Goal: Find specific page/section: Find specific page/section

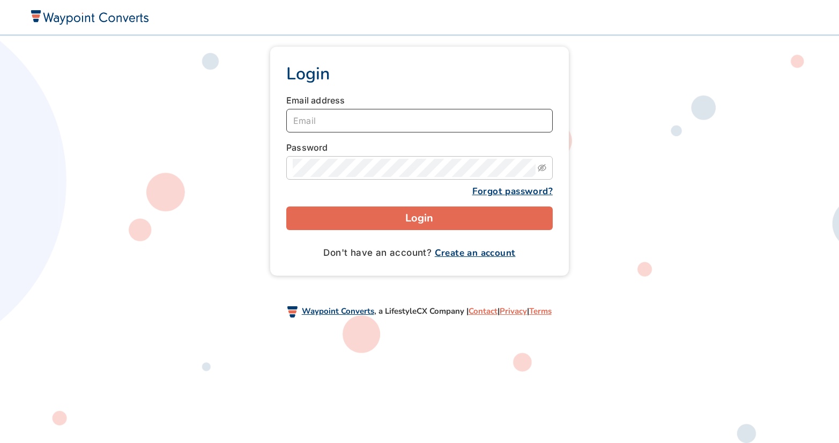
type input "[EMAIL_ADDRESS][DOMAIN_NAME]"
click at [412, 220] on button "Login" at bounding box center [419, 218] width 266 height 24
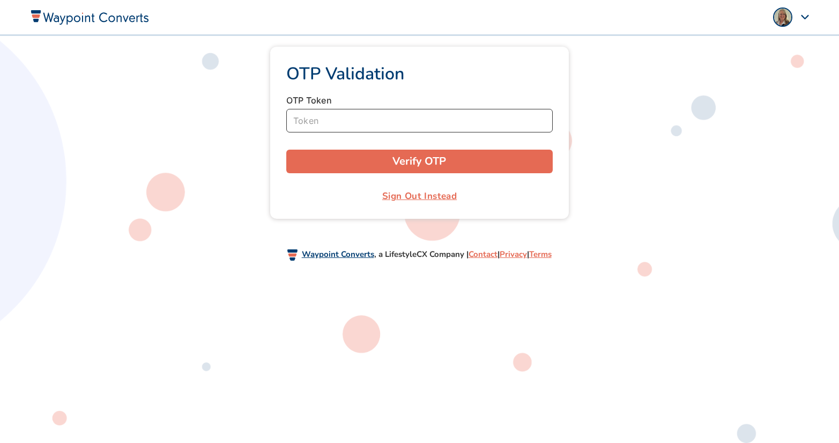
click at [319, 124] on input "Token" at bounding box center [419, 121] width 266 height 24
type input "930103"
click at [286, 150] on button "Verify OTP" at bounding box center [419, 162] width 266 height 24
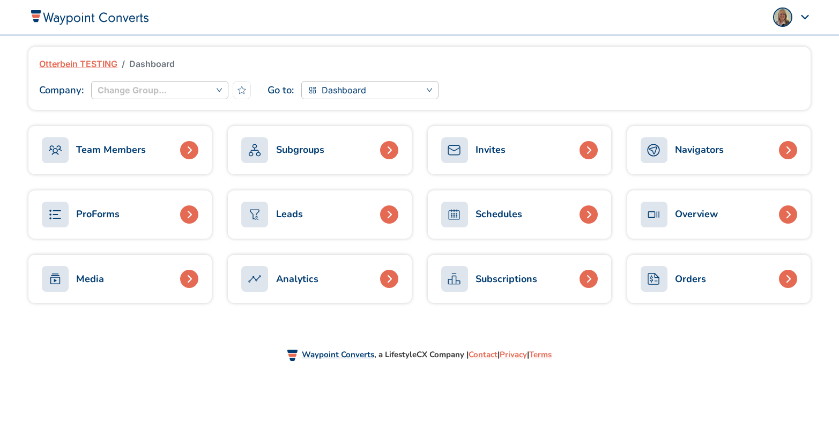
click at [709, 149] on div "Navigators" at bounding box center [699, 150] width 49 height 14
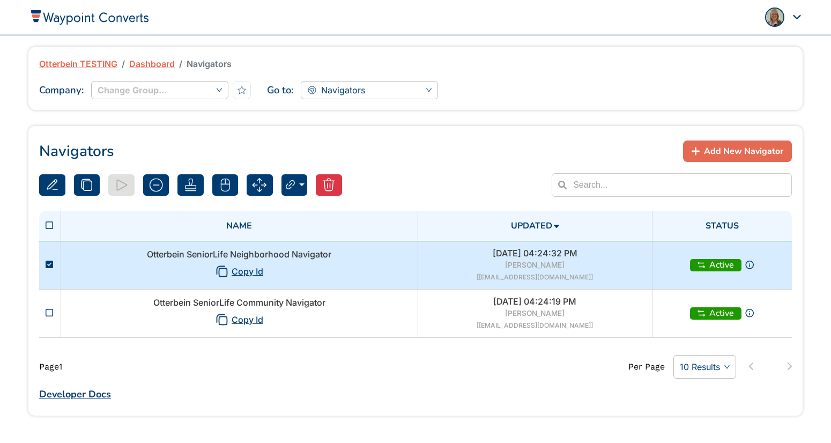
click at [368, 264] on td "Otterbein SeniorLife Neighborhood Navigator Copy Id" at bounding box center [239, 265] width 357 height 48
type input "Otterbein SeniorLife Neighborhood Navigator"
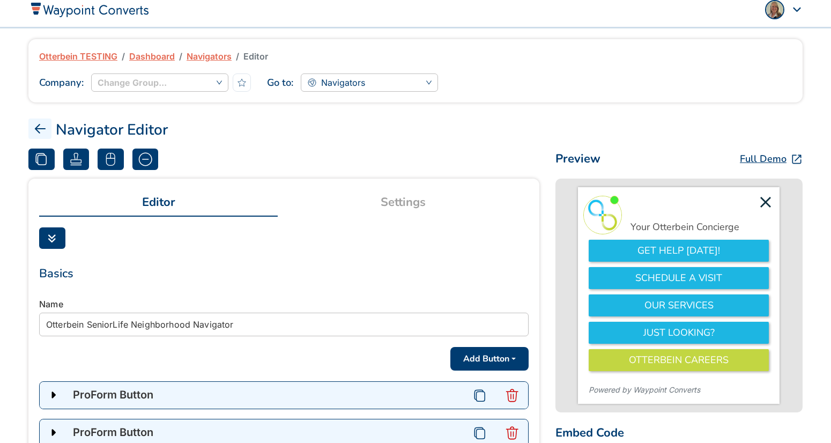
scroll to position [11, 0]
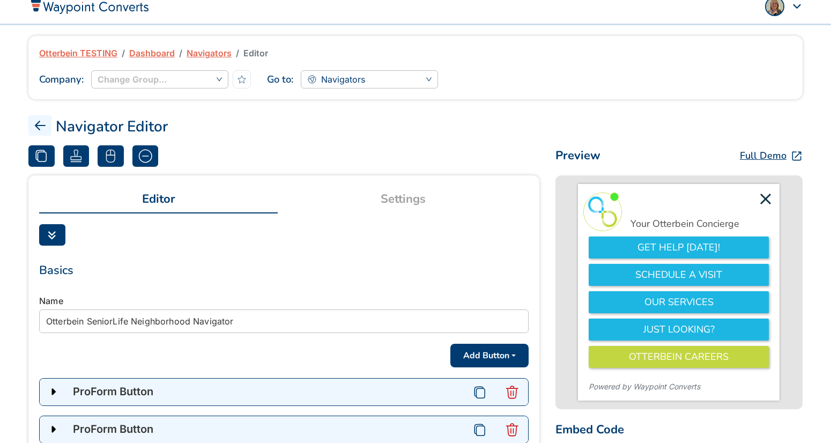
click at [409, 197] on link "Settings" at bounding box center [403, 199] width 250 height 26
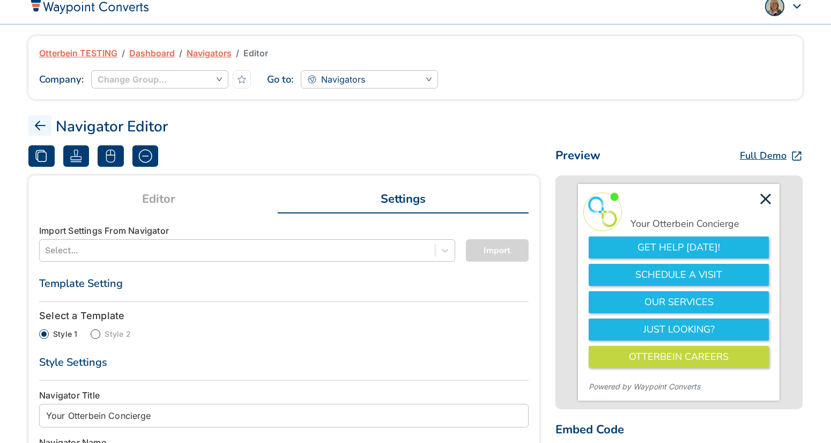
click at [212, 50] on link "Navigators" at bounding box center [209, 53] width 45 height 13
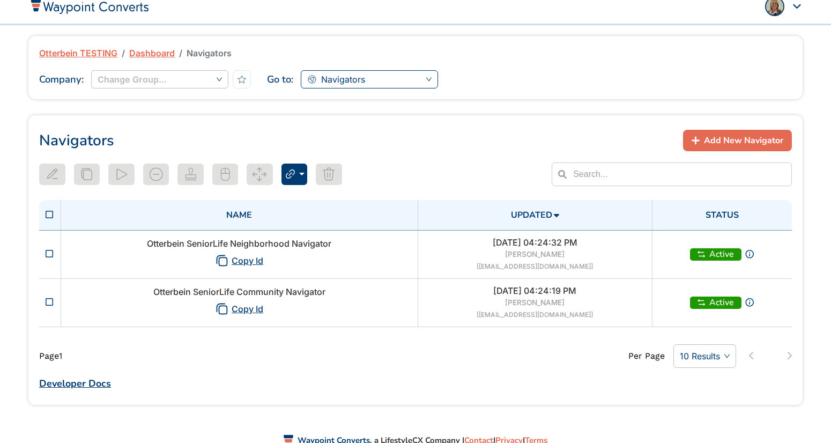
click at [356, 79] on span "Navigators" at bounding box center [343, 79] width 44 height 16
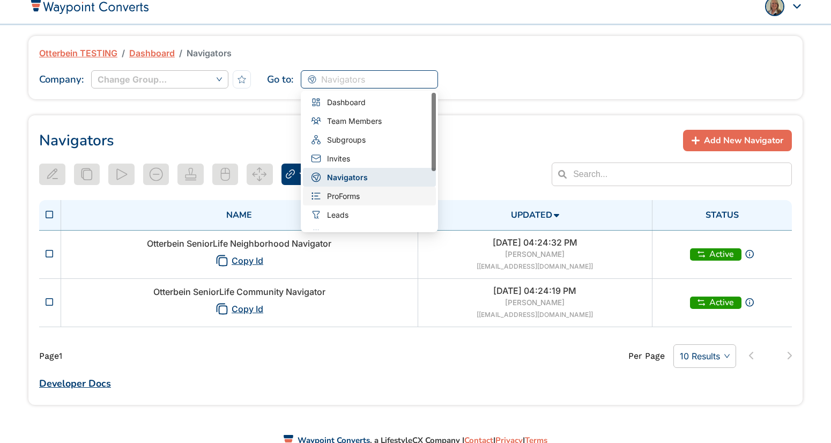
click at [350, 195] on span "ProForms" at bounding box center [343, 196] width 33 height 12
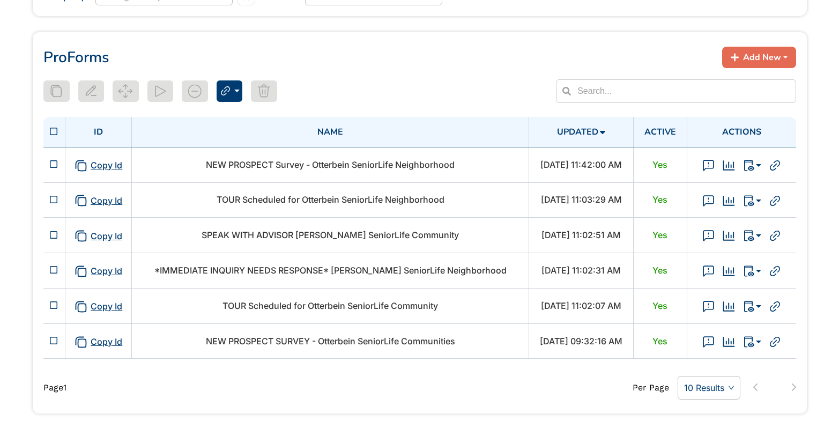
scroll to position [94, 0]
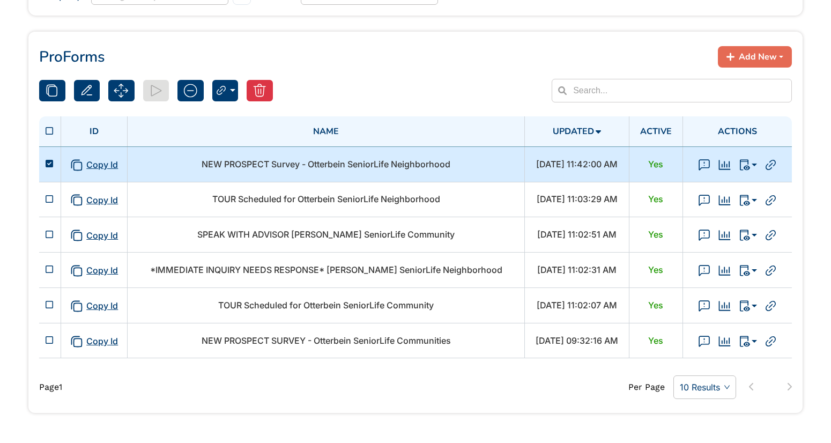
click at [362, 164] on span "NEW PROSPECT Survey - Otterbein SeniorLife Neighborhood" at bounding box center [326, 164] width 249 height 11
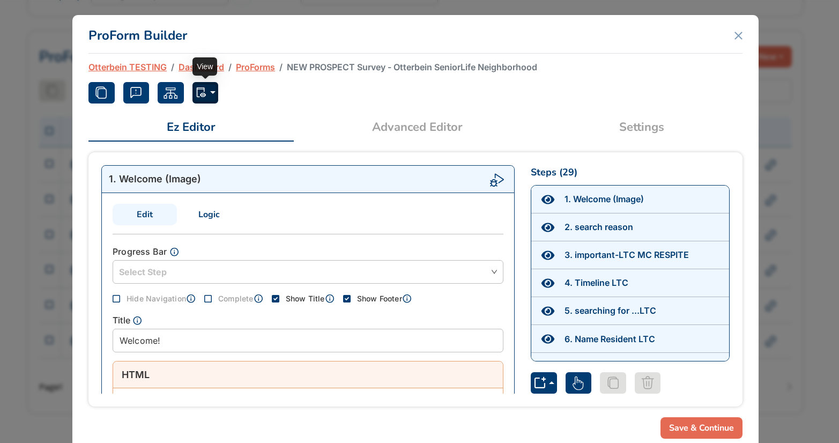
click at [214, 92] on button "button" at bounding box center [205, 92] width 26 height 21
click at [216, 139] on button "Debug (Save Disabled)" at bounding box center [248, 135] width 111 height 17
click at [206, 99] on icon "button" at bounding box center [201, 92] width 13 height 13
click at [214, 136] on button "Debug (Save Disabled)" at bounding box center [248, 135] width 111 height 17
click at [650, 127] on link "Settings" at bounding box center [642, 127] width 202 height 26
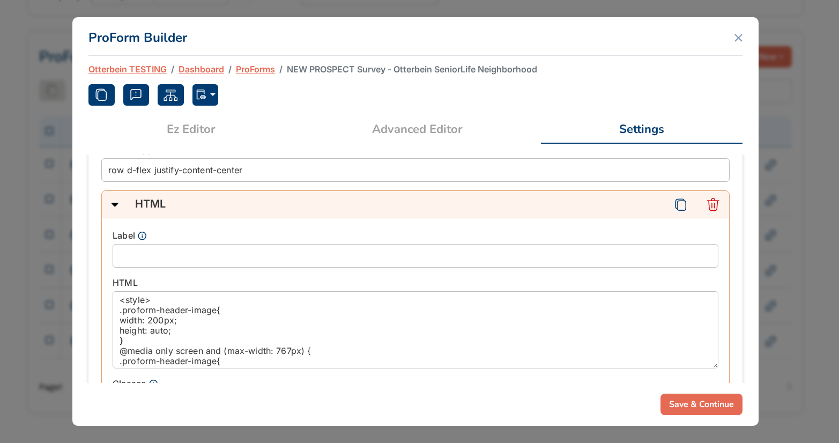
scroll to position [416, 0]
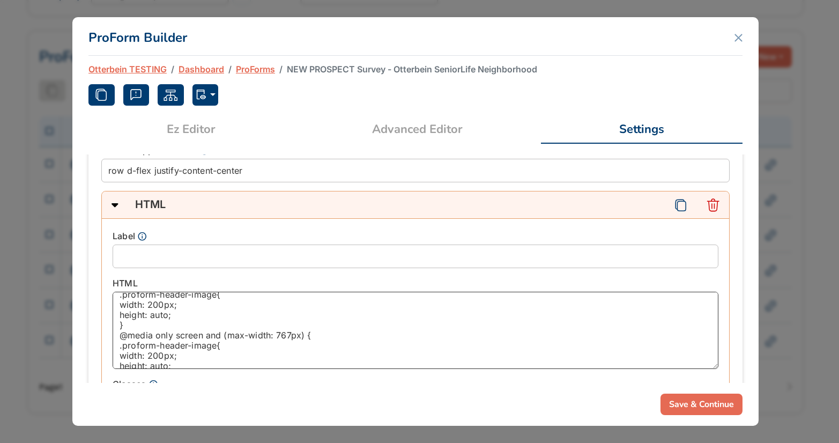
click at [374, 321] on textarea "<style> .proform-header-image{ width: 200px; height: auto; } @media only screen…" at bounding box center [416, 330] width 606 height 77
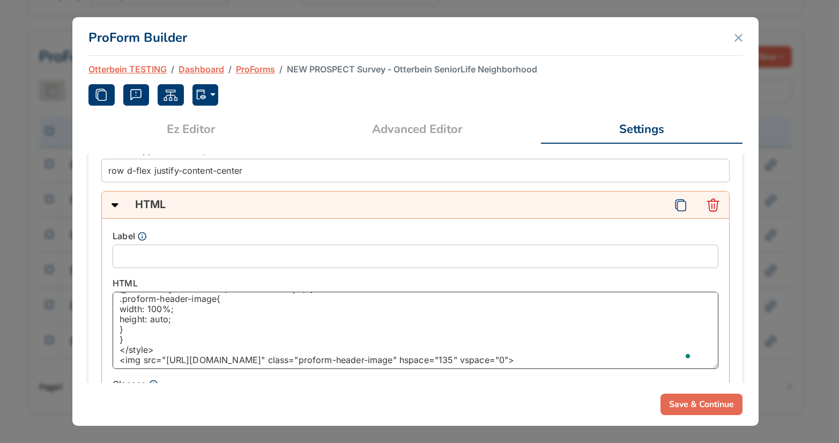
scroll to position [134, 0]
click at [253, 69] on link "ProForms" at bounding box center [255, 69] width 39 height 13
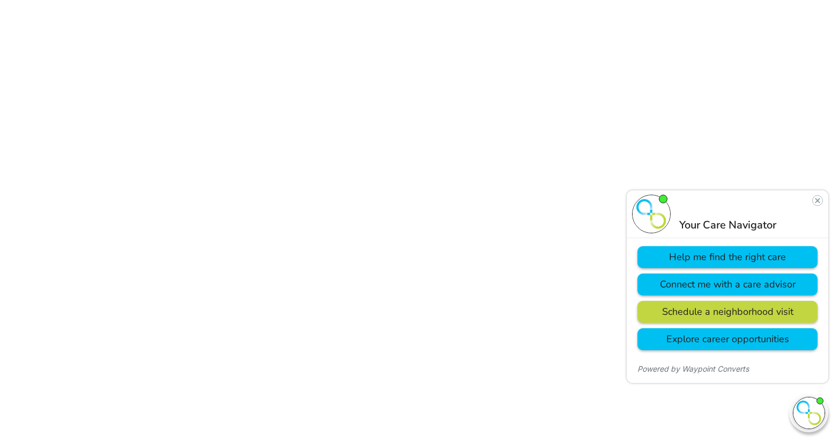
click at [759, 257] on button "Help me find the right care" at bounding box center [728, 257] width 180 height 22
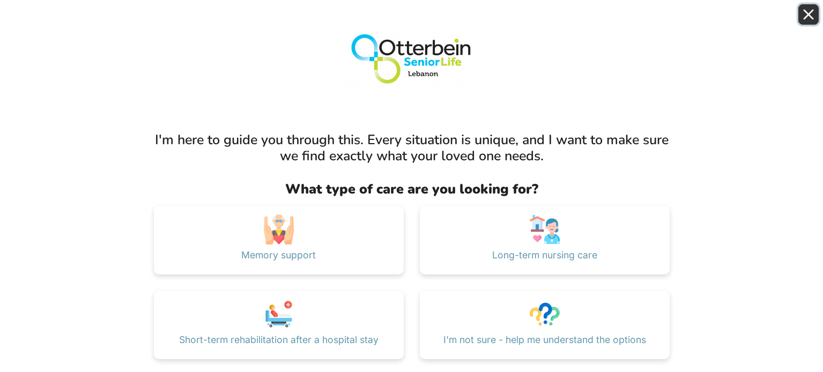
click at [811, 20] on icon "Close" at bounding box center [808, 14] width 11 height 11
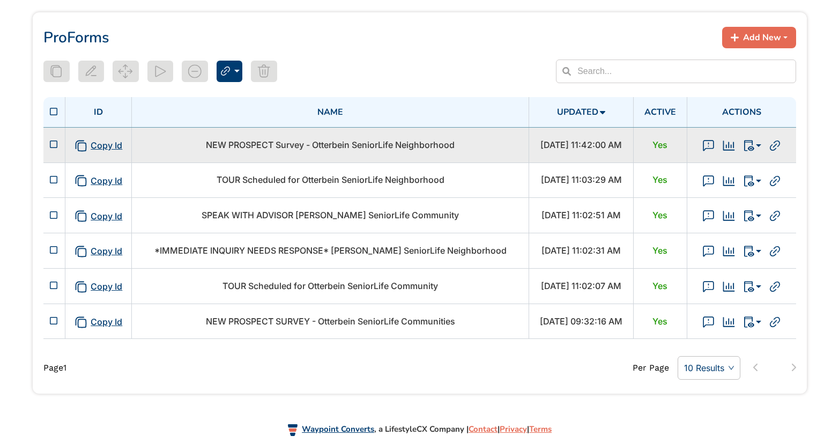
scroll to position [116, 0]
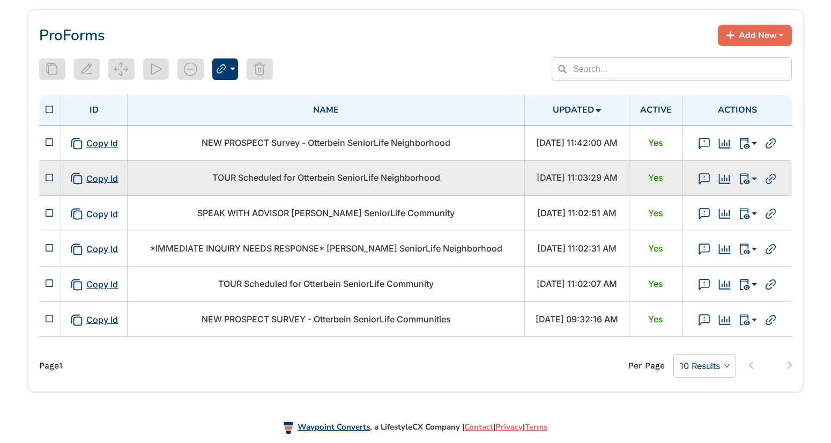
click at [383, 178] on span "TOUR Scheduled for Otterbein SeniorLife Neighborhood" at bounding box center [326, 177] width 228 height 11
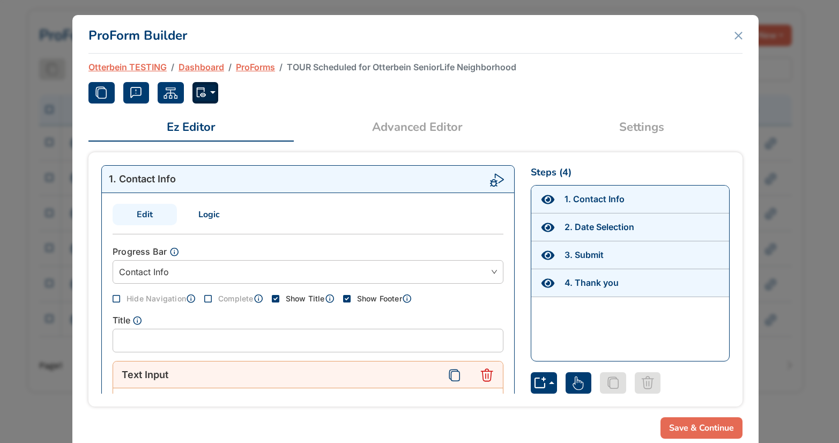
click at [200, 92] on icon "button" at bounding box center [201, 92] width 13 height 13
click at [220, 135] on button "Debug (Save Disabled)" at bounding box center [248, 135] width 111 height 17
click at [262, 67] on link "ProForms" at bounding box center [255, 67] width 39 height 13
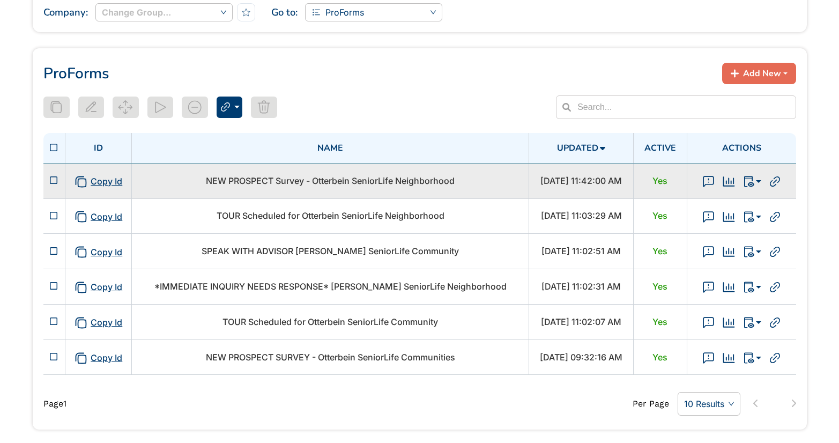
scroll to position [78, 0]
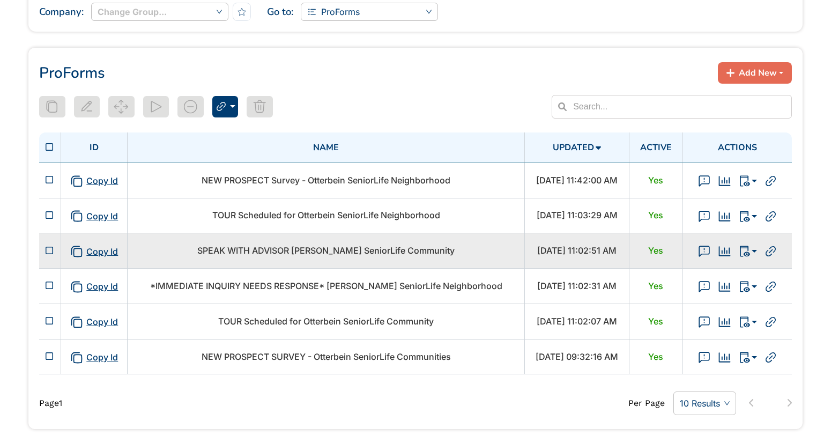
click at [358, 248] on span "SPEAK WITH ADVISOR [PERSON_NAME] SeniorLife Community" at bounding box center [325, 250] width 257 height 11
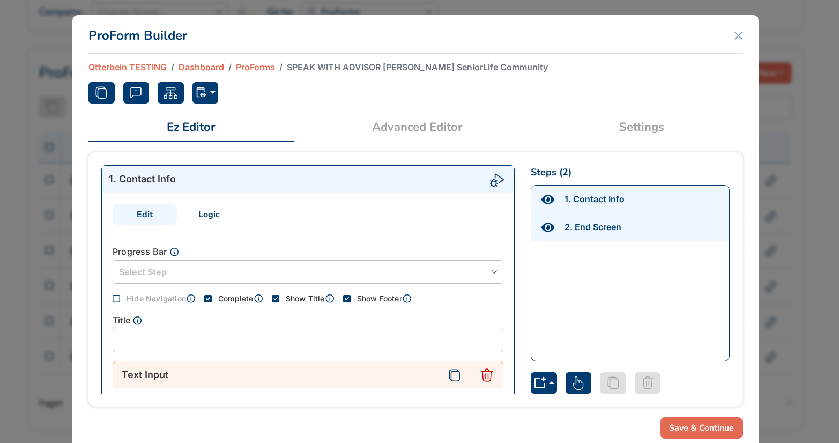
click at [264, 65] on link "ProForms" at bounding box center [255, 67] width 39 height 13
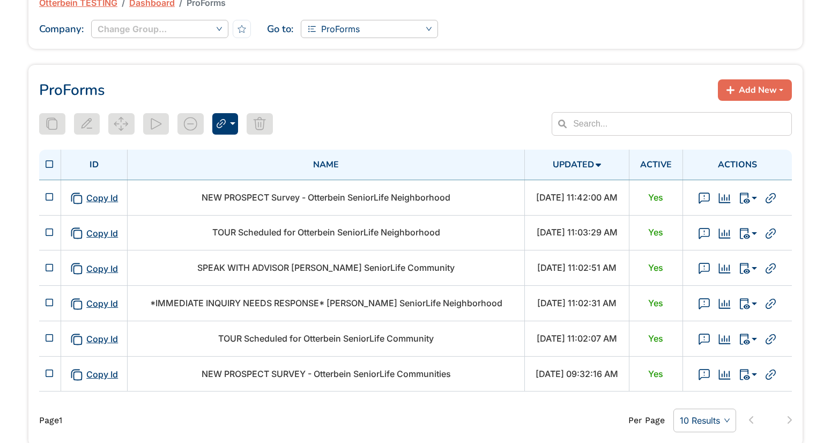
scroll to position [67, 0]
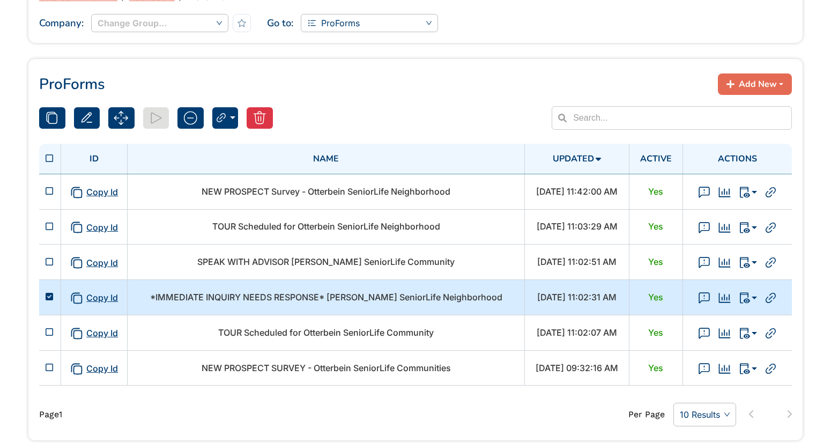
click at [369, 299] on span "*IMMEDIATE INQUIRY NEEDS RESPONSE* [PERSON_NAME] SeniorLife Neighborhood" at bounding box center [326, 297] width 352 height 11
click at [369, 299] on span "*IMMEDIATE INQUIRY NEEDS RESPONSE* Otterbein SeniorLife Neighborhood" at bounding box center [326, 297] width 352 height 11
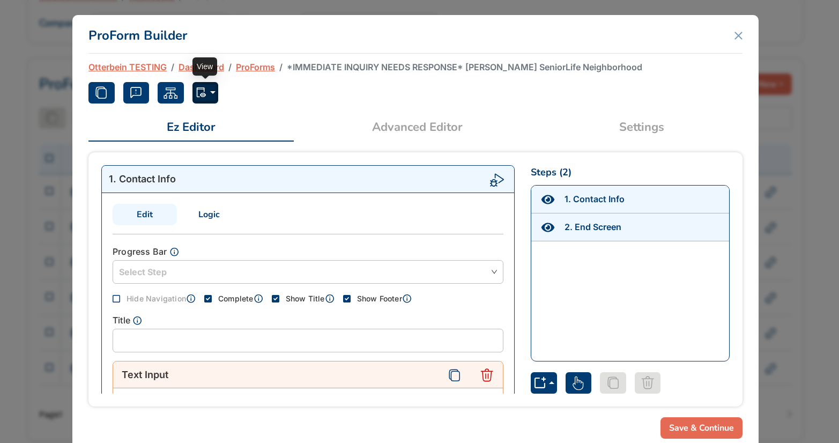
click at [203, 98] on icon "button" at bounding box center [201, 92] width 13 height 13
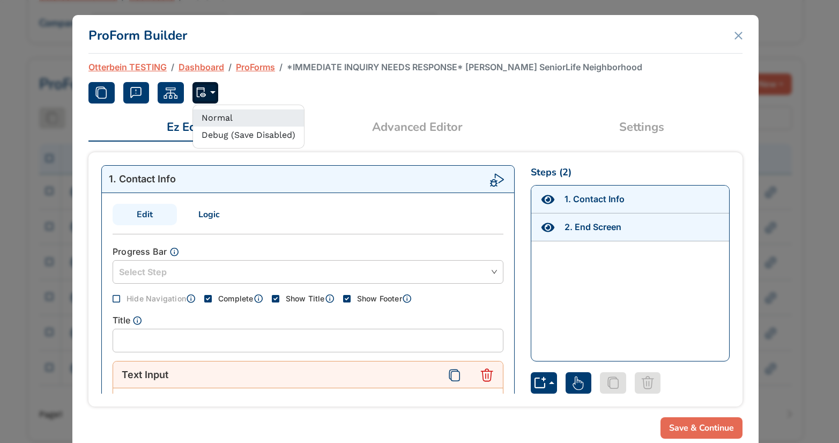
click at [208, 116] on button "Normal" at bounding box center [248, 117] width 111 height 17
click at [324, 6] on div "ProForm Builder Otterbein TESTING Dashboard ProForms *IMMEDIATE INQUIRY NEEDS R…" at bounding box center [419, 221] width 839 height 443
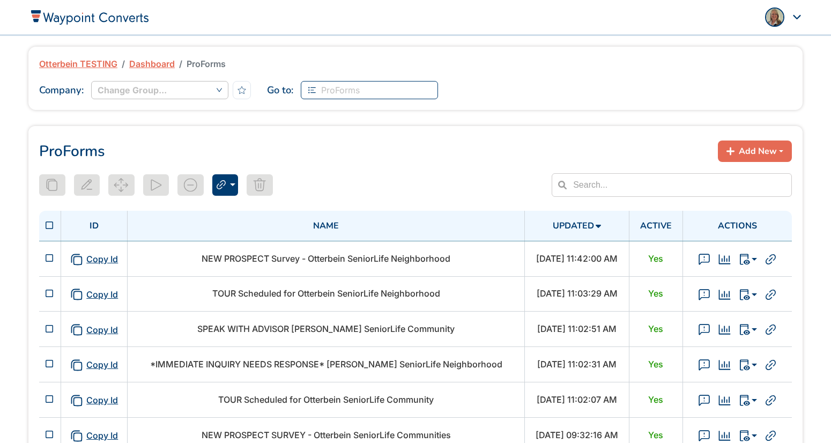
click at [340, 90] on span "ProForms" at bounding box center [340, 90] width 39 height 16
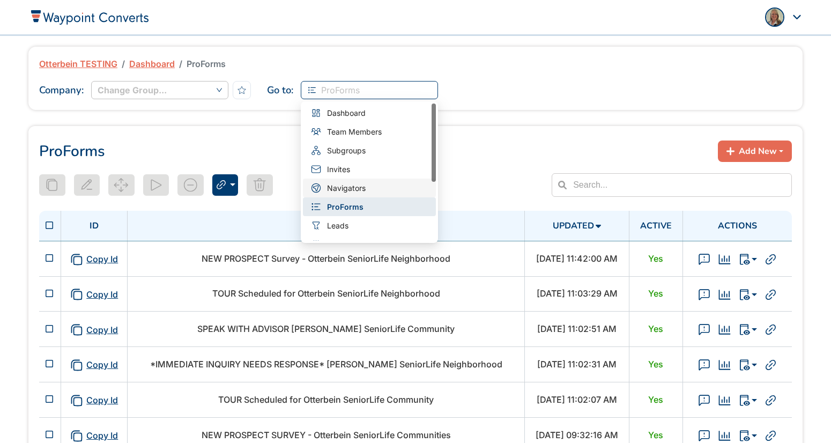
click at [343, 185] on span "Navigators" at bounding box center [346, 188] width 39 height 12
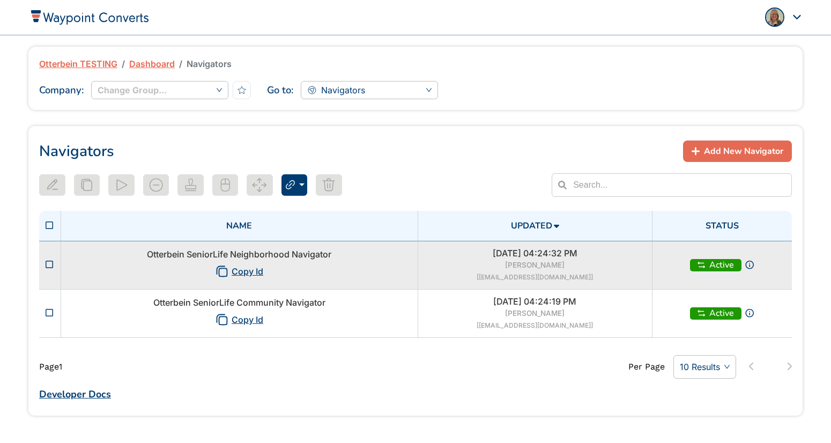
click at [368, 262] on td "Otterbein SeniorLife Neighborhood Navigator Copy Id" at bounding box center [239, 265] width 357 height 48
type input "Otterbein SeniorLife Neighborhood Navigator"
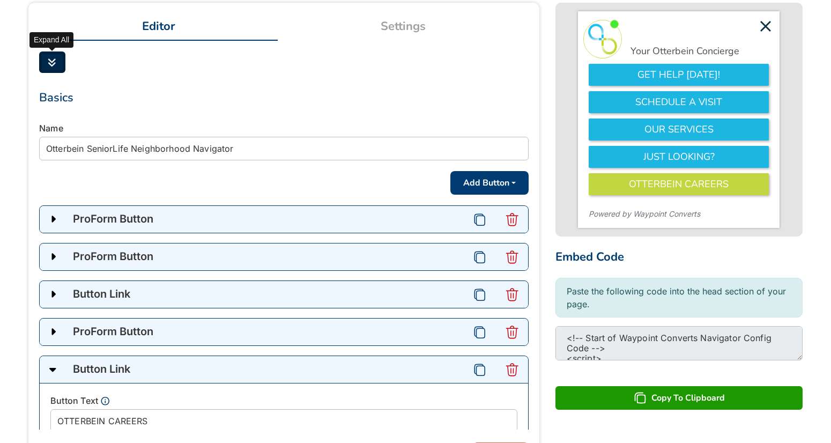
click at [51, 62] on icon "Expand All" at bounding box center [52, 62] width 8 height 10
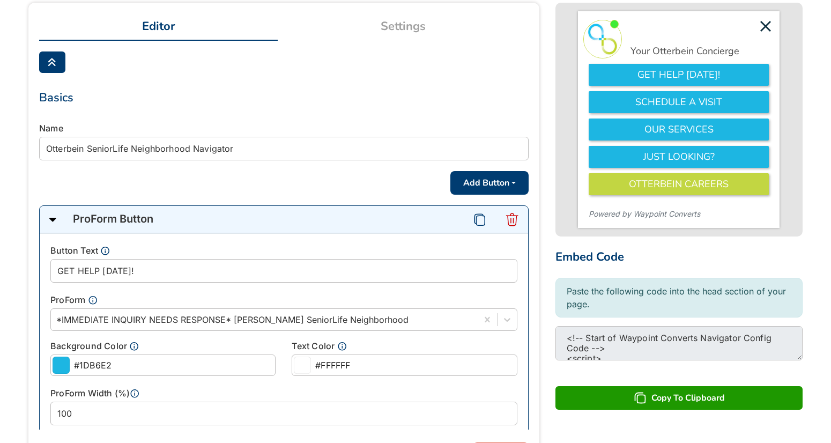
click at [195, 216] on div "ProForm Button" at bounding box center [265, 219] width 398 height 27
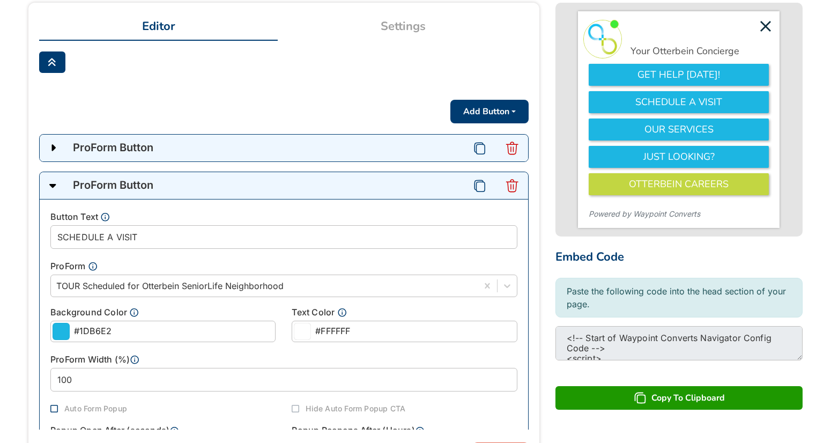
scroll to position [79, 0]
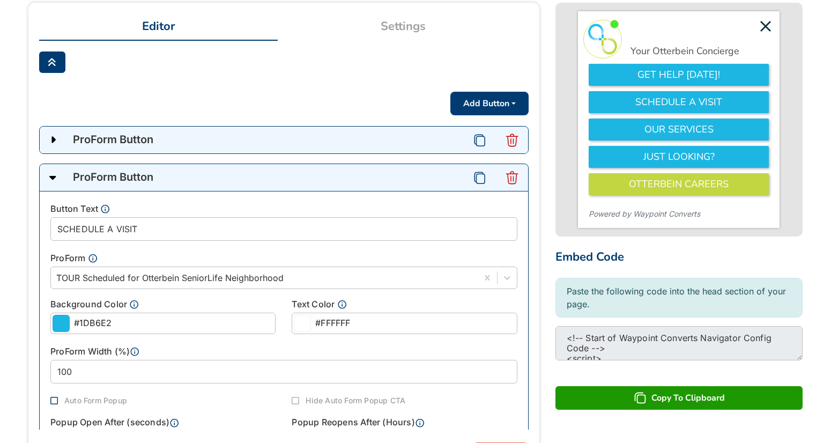
click at [182, 179] on div "ProForm Button" at bounding box center [265, 177] width 398 height 27
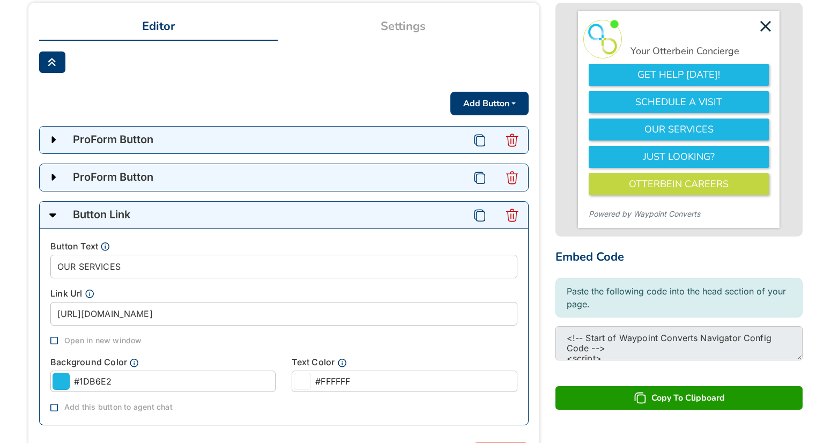
click at [162, 214] on div "Button Link" at bounding box center [265, 215] width 398 height 27
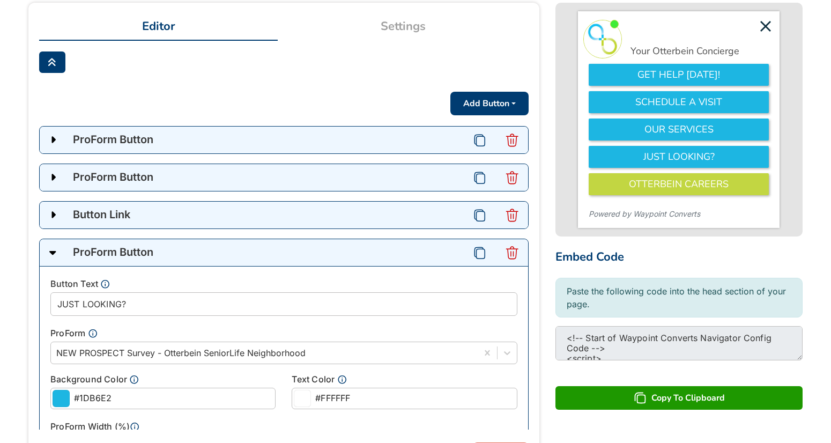
click at [165, 252] on div "ProForm Button" at bounding box center [265, 252] width 398 height 27
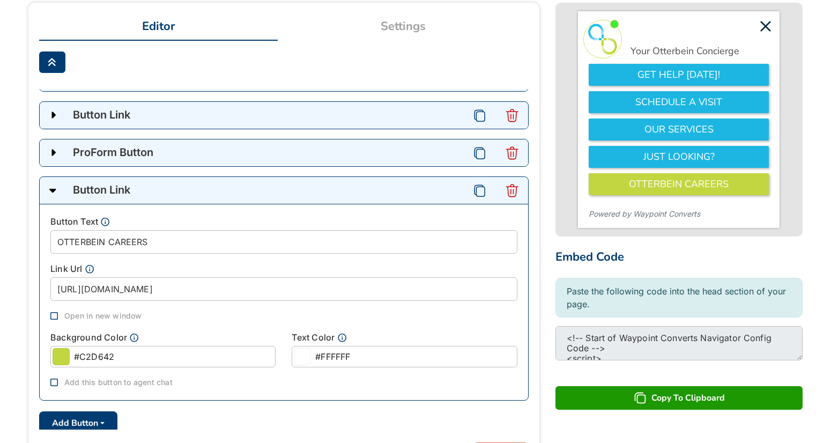
scroll to position [195, 0]
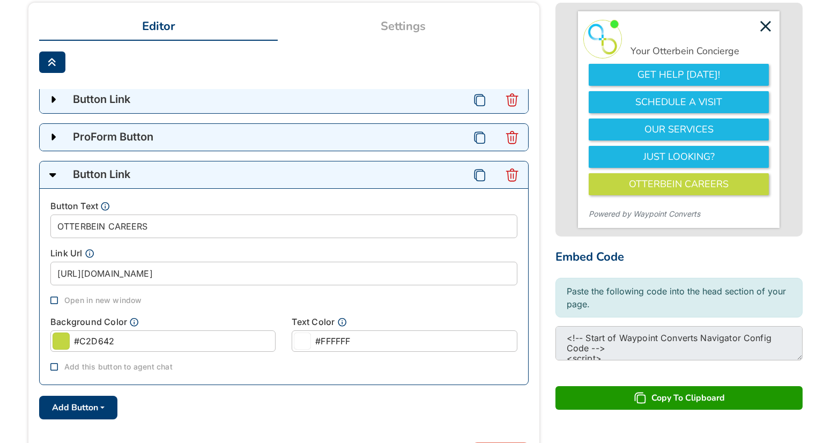
click at [176, 179] on div "Button Link" at bounding box center [265, 174] width 398 height 27
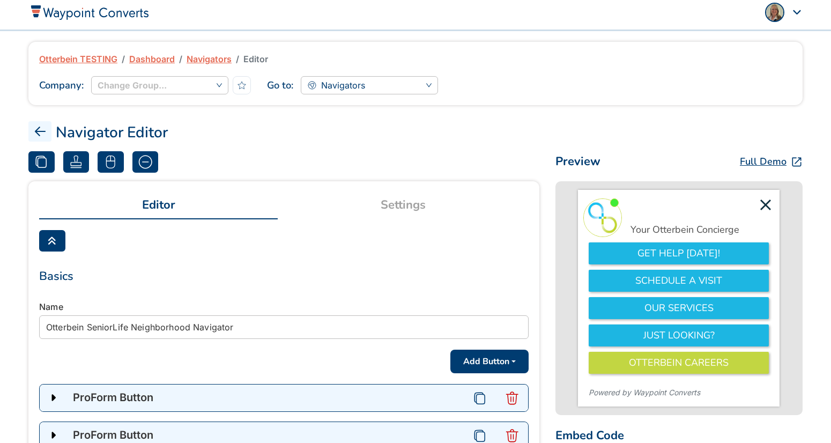
scroll to position [0, 0]
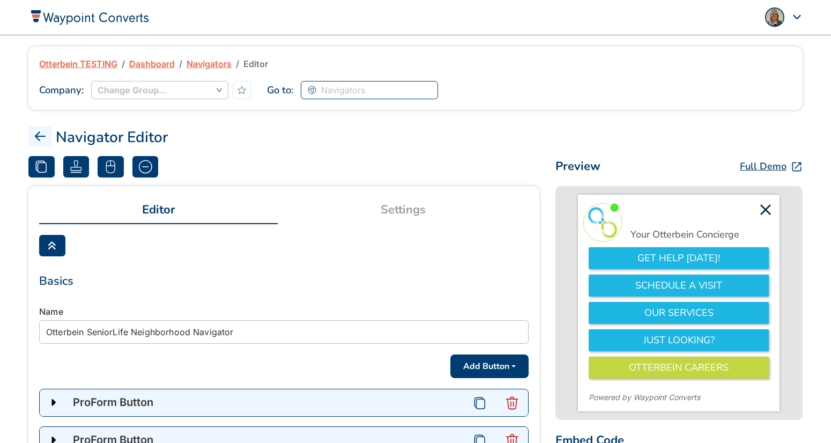
click at [376, 90] on span "Navigators" at bounding box center [369, 90] width 124 height 16
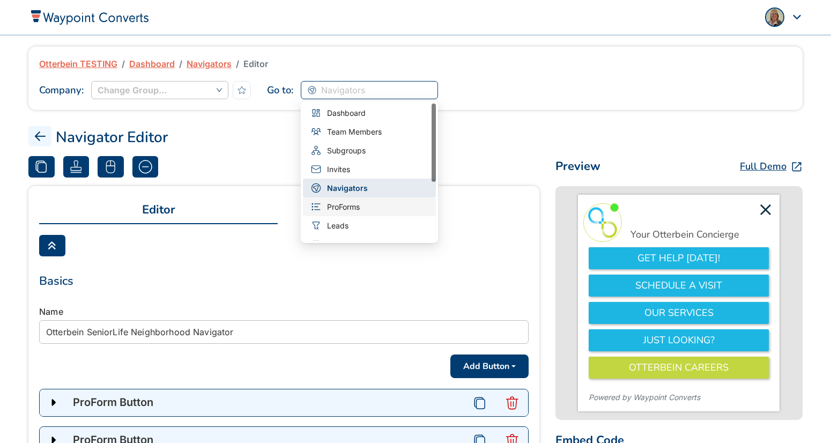
click at [357, 208] on span "ProForms" at bounding box center [343, 207] width 33 height 12
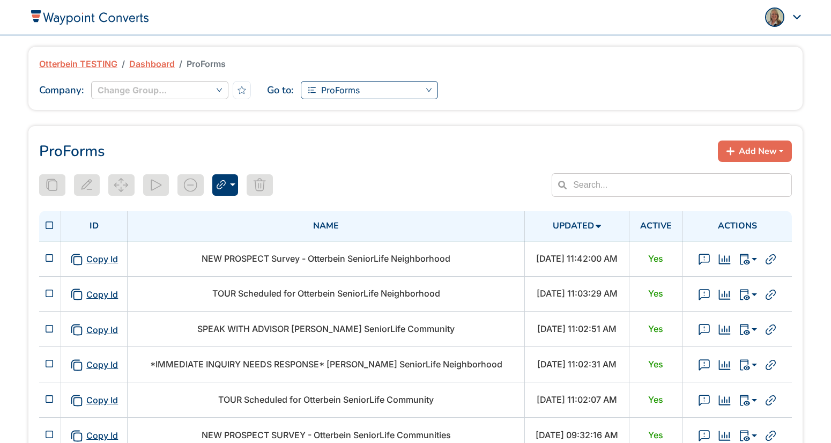
click at [342, 99] on input "search" at bounding box center [369, 91] width 124 height 18
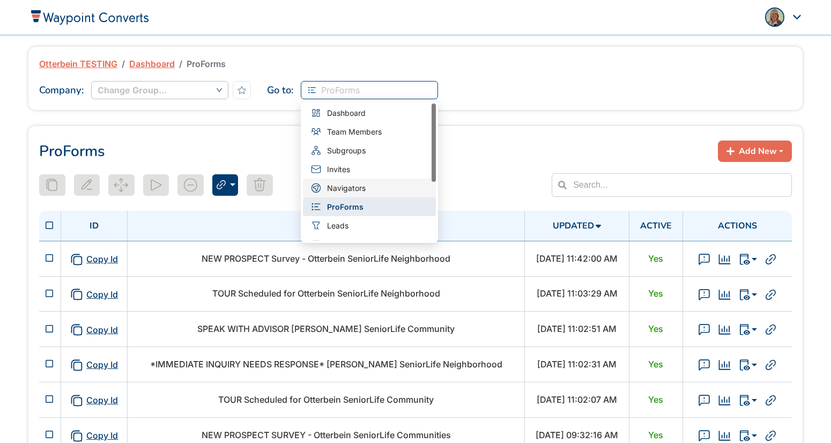
click at [341, 185] on span "Navigators" at bounding box center [346, 188] width 39 height 12
